Goal: Information Seeking & Learning: Compare options

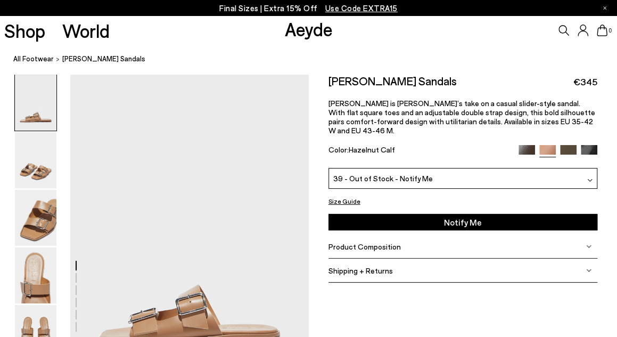
drag, startPoint x: 0, startPoint y: 0, endPoint x: 378, endPoint y: 237, distance: 446.1
click at [378, 242] on span "Product Composition" at bounding box center [365, 246] width 72 height 9
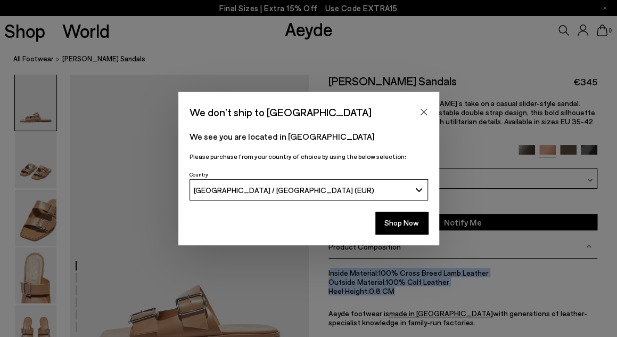
drag, startPoint x: 402, startPoint y: 281, endPoint x: 352, endPoint y: 247, distance: 60.1
click at [325, 262] on body "We don’t ship to Belarus We see you are located in Belarus Please purchase from…" at bounding box center [308, 168] width 617 height 337
click at [428, 113] on button "Close" at bounding box center [424, 112] width 16 height 16
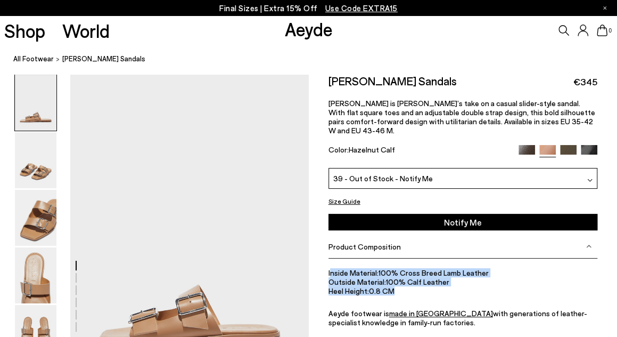
click at [398, 286] on li "Heel Height: 0.8 CM" at bounding box center [463, 290] width 269 height 9
drag, startPoint x: 398, startPoint y: 280, endPoint x: 323, endPoint y: 260, distance: 77.0
click at [323, 260] on div "Size Guide Shoes Belt Our shoes come in European sizing. The easiest way to mea…" at bounding box center [463, 221] width 309 height 295
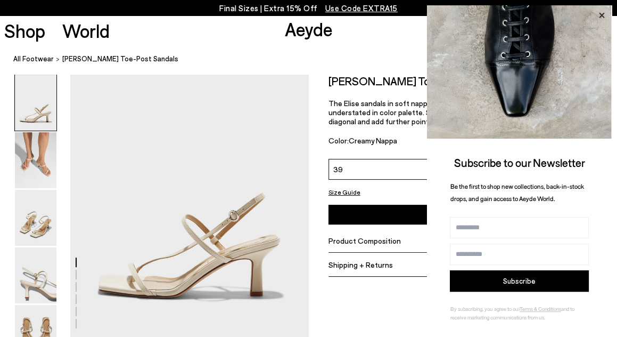
drag, startPoint x: 604, startPoint y: 13, endPoint x: 601, endPoint y: 21, distance: 8.3
click at [603, 18] on icon at bounding box center [602, 16] width 14 height 14
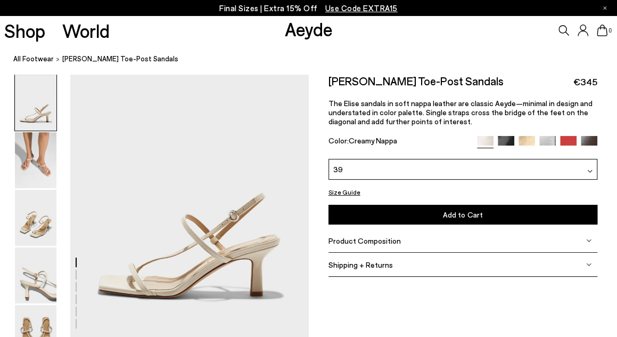
click at [360, 237] on span "Product Composition" at bounding box center [365, 240] width 72 height 9
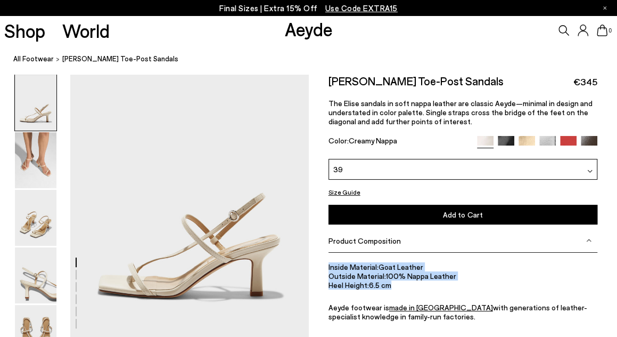
drag, startPoint x: 395, startPoint y: 282, endPoint x: 329, endPoint y: 266, distance: 68.1
click at [329, 266] on ul "Inside Material: Goat Leather Outside Material: 100% Nappa Leather Heel Height:…" at bounding box center [463, 291] width 269 height 59
copy ul "Inside Material: Goat Leather Outside Material: 100% Nappa Leather Heel Height:…"
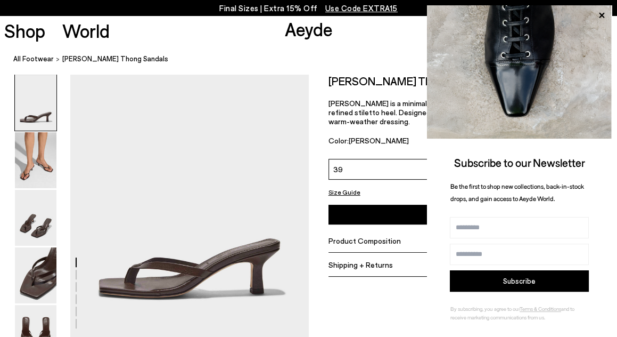
click at [349, 236] on span "Product Composition" at bounding box center [365, 240] width 72 height 9
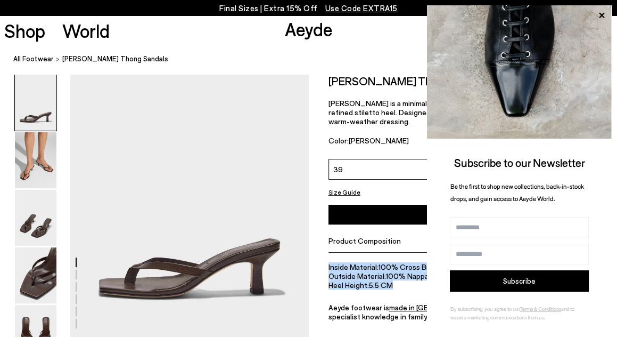
drag, startPoint x: 392, startPoint y: 275, endPoint x: 324, endPoint y: 257, distance: 71.0
click at [324, 257] on div "Size Guide Shoes Belt Our shoes come in European sizing. The easiest way to mea…" at bounding box center [463, 218] width 309 height 289
copy ul "Inside Material: 100% Cross Breed Lamb Leather Outside Material: 100% Nappa Lea…"
